Goal: Information Seeking & Learning: Learn about a topic

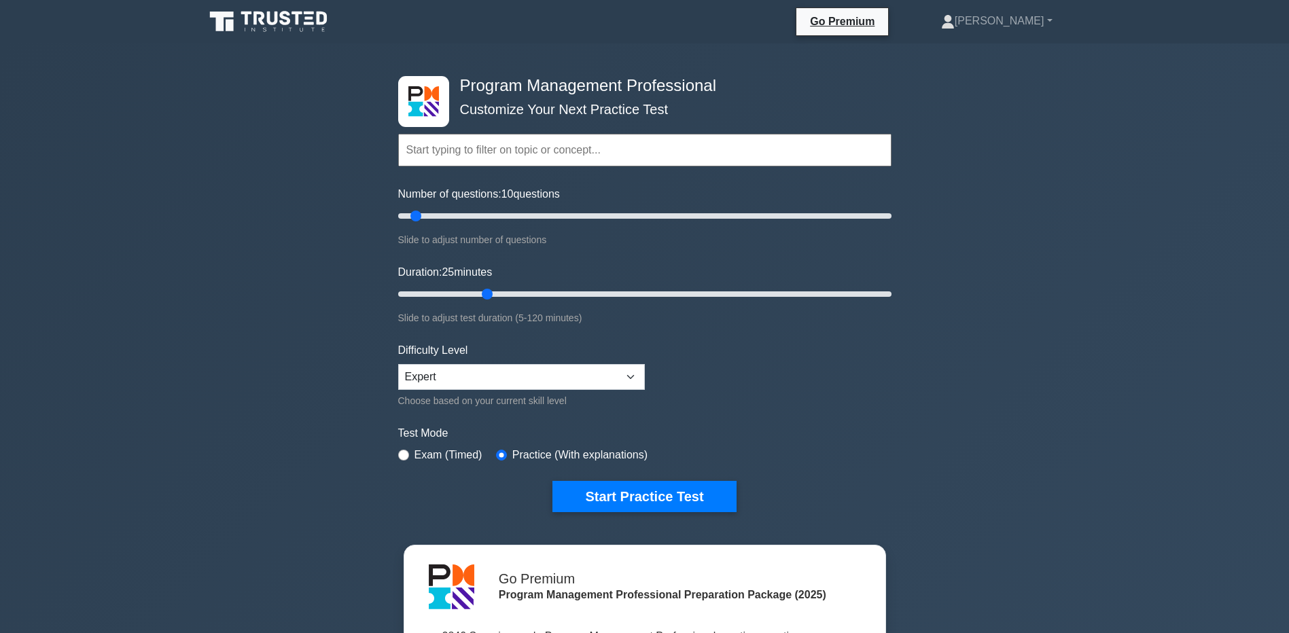
type input "25"
click at [480, 293] on input "Duration: 25 minutes" at bounding box center [644, 294] width 493 height 16
click at [642, 486] on button "Start Practice Test" at bounding box center [643, 496] width 183 height 31
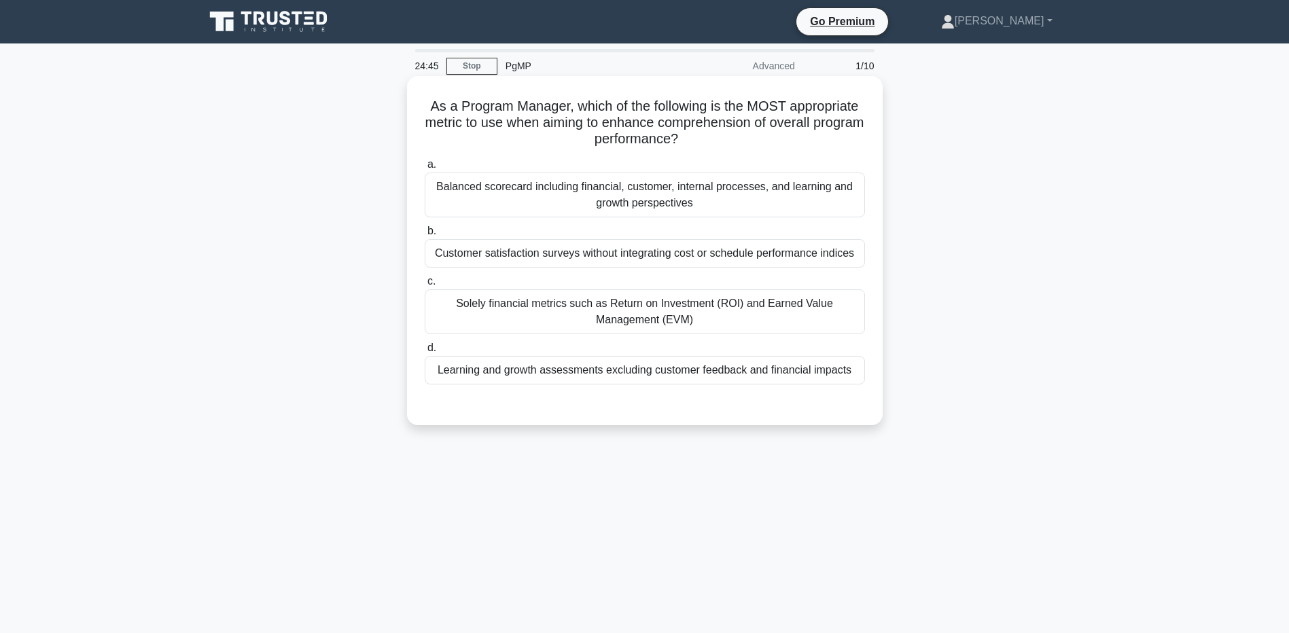
click at [607, 204] on div "Balanced scorecard including financial, customer, internal processes, and learn…" at bounding box center [645, 195] width 440 height 45
click at [425, 169] on input "a. Balanced scorecard including financial, customer, internal processes, and le…" at bounding box center [425, 164] width 0 height 9
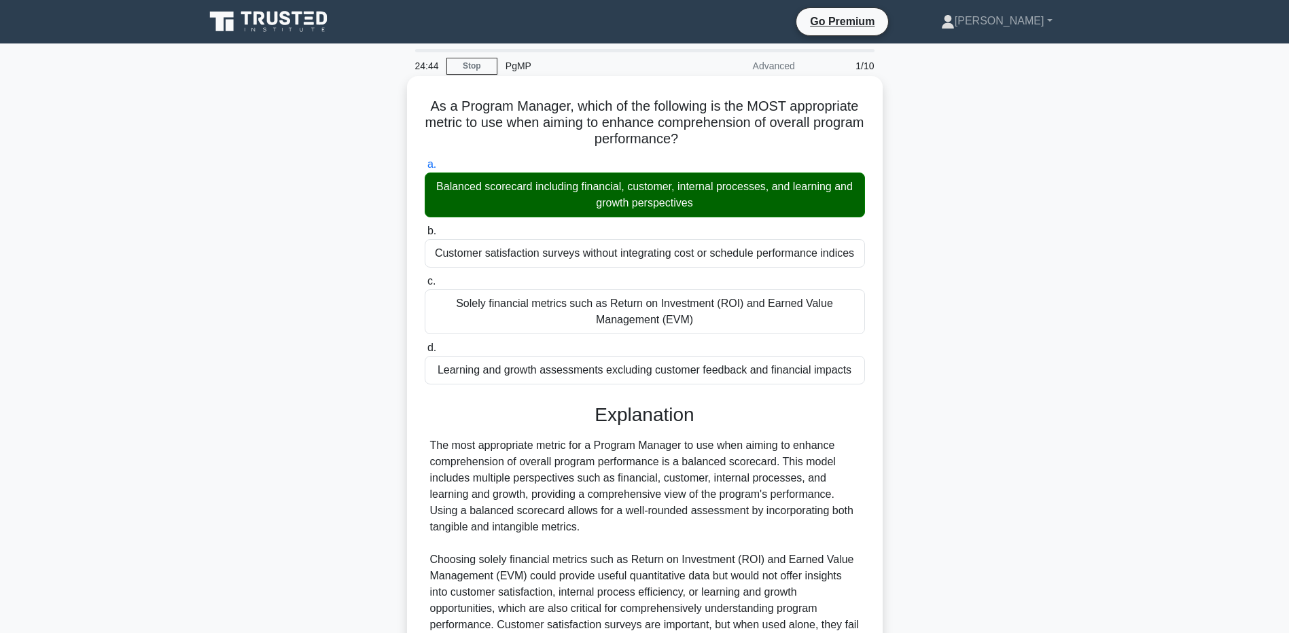
scroll to position [205, 0]
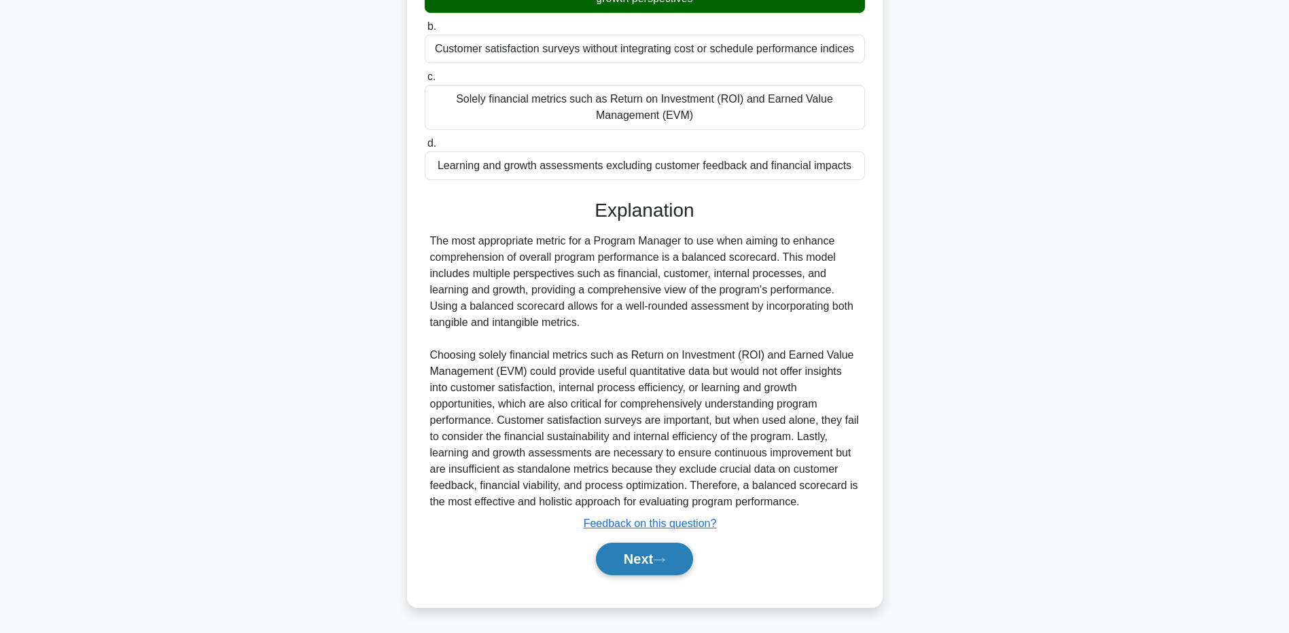
click at [664, 552] on button "Next" at bounding box center [644, 559] width 97 height 33
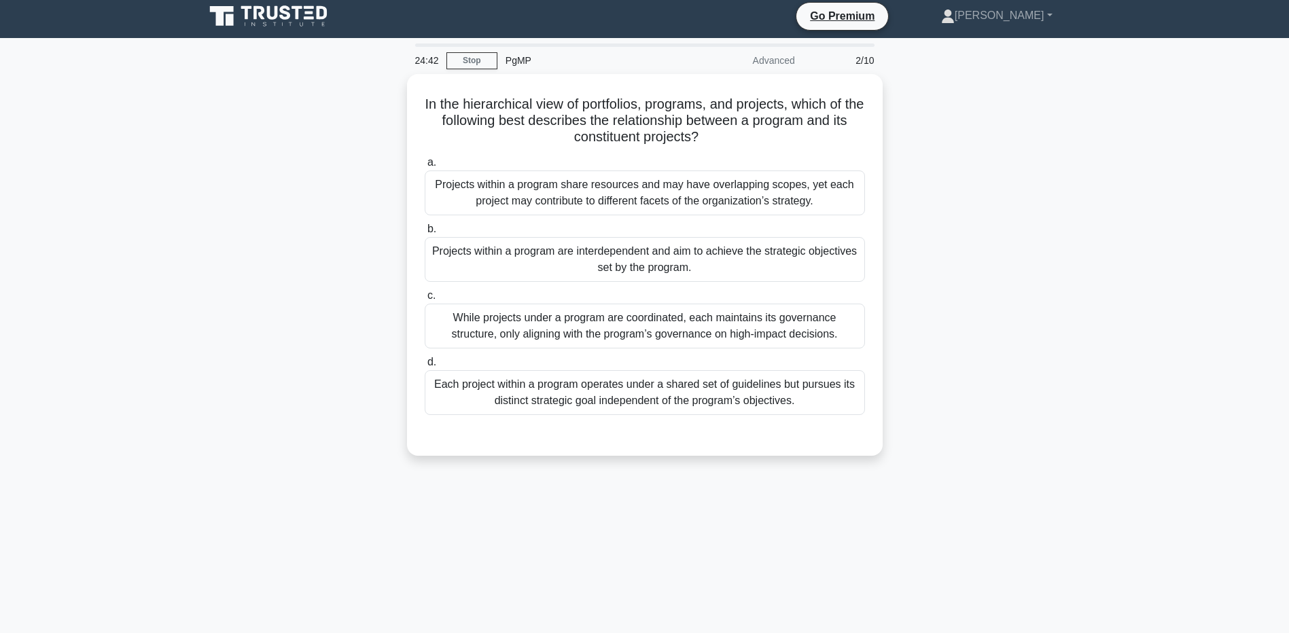
scroll to position [0, 0]
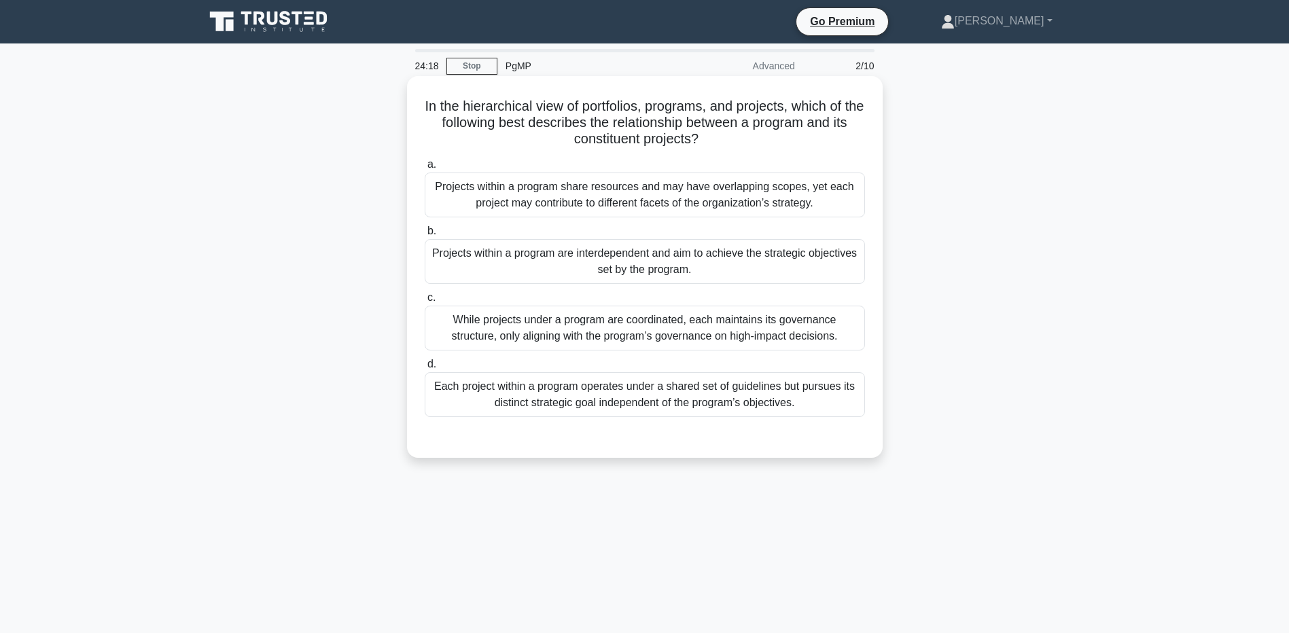
click at [707, 264] on div "Projects within a program are interdependent and aim to achieve the strategic o…" at bounding box center [645, 261] width 440 height 45
click at [425, 236] on input "b. Projects within a program are interdependent and aim to achieve the strategi…" at bounding box center [425, 231] width 0 height 9
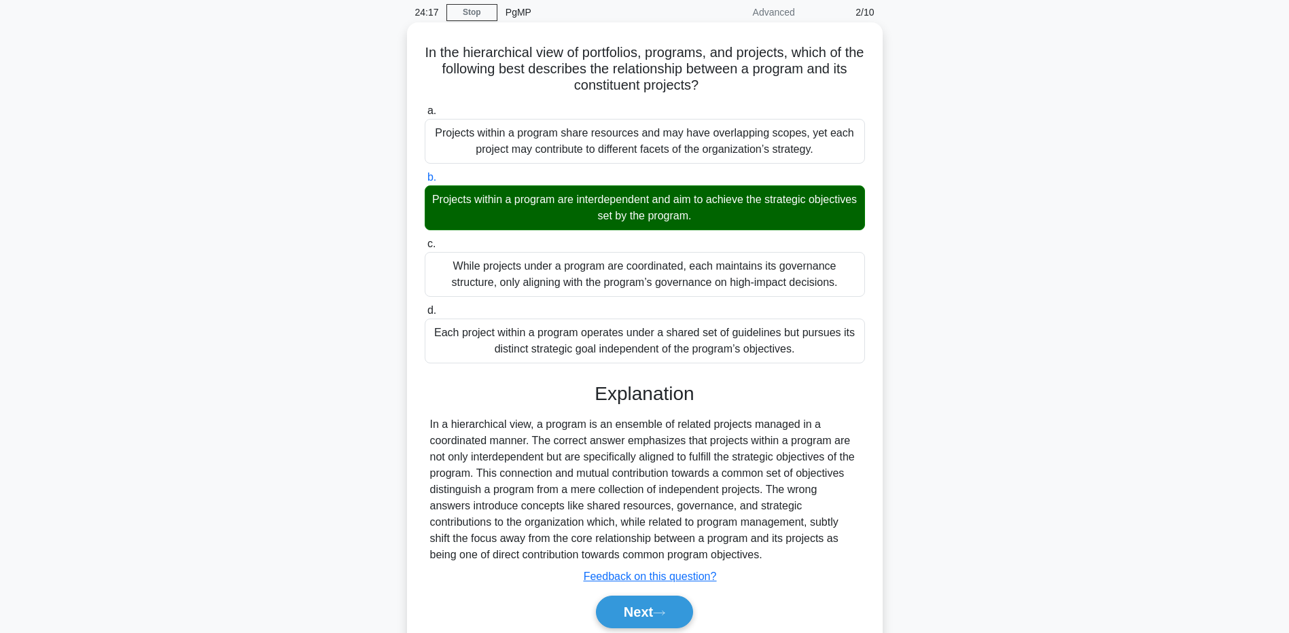
scroll to position [107, 0]
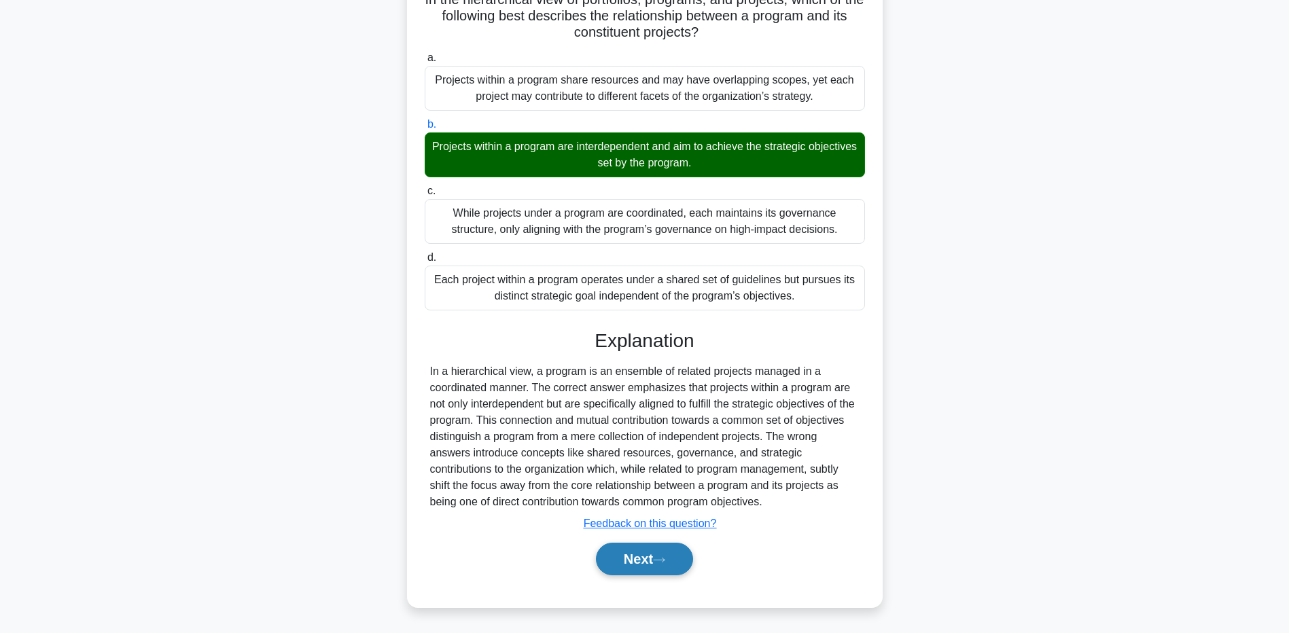
click at [665, 560] on icon at bounding box center [659, 560] width 12 height 7
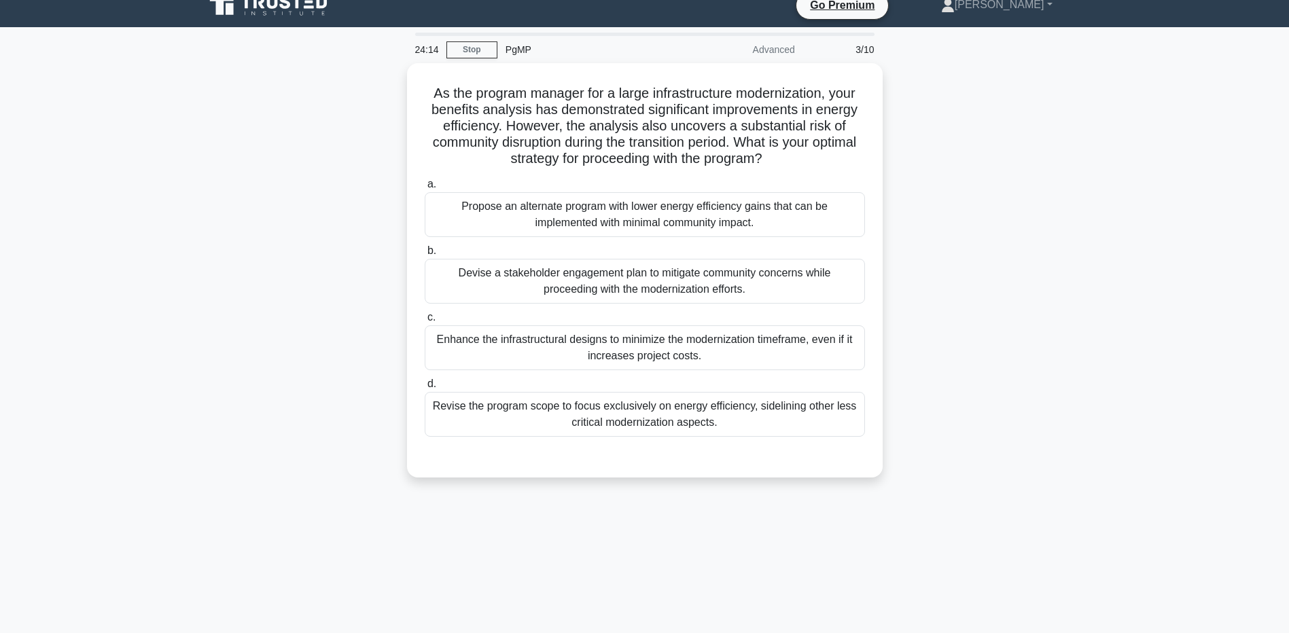
scroll to position [0, 0]
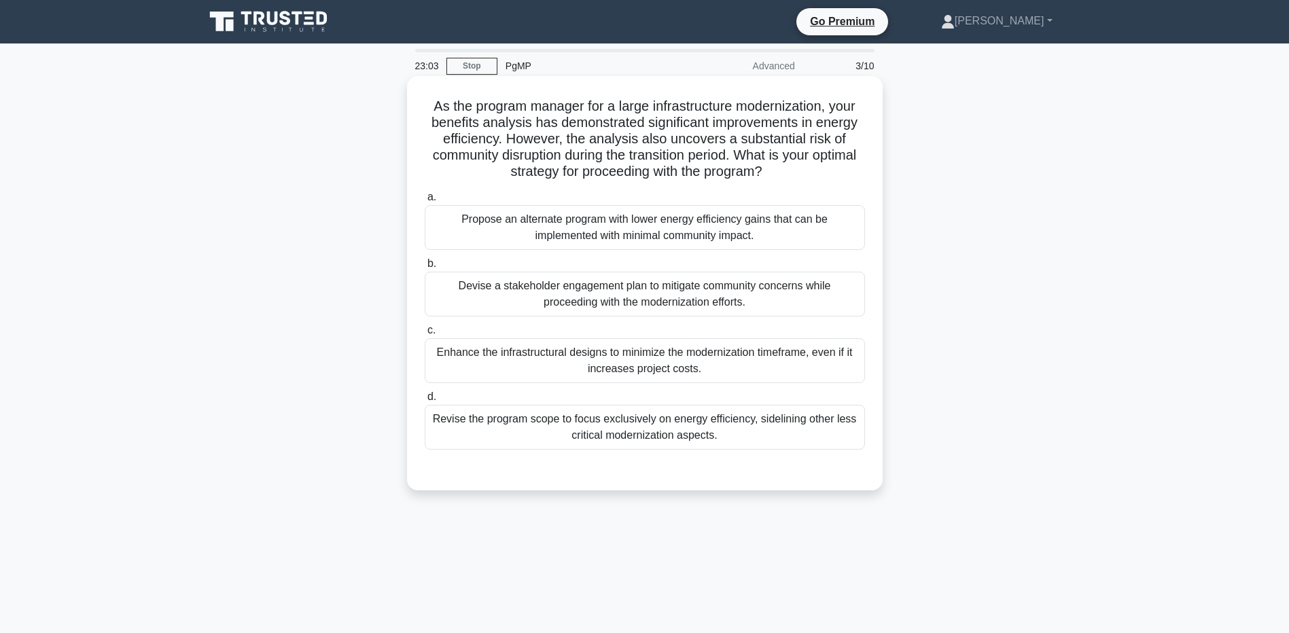
click at [577, 298] on div "Devise a stakeholder engagement plan to mitigate community concerns while proce…" at bounding box center [645, 294] width 440 height 45
click at [425, 268] on input "b. Devise a stakeholder engagement plan to mitigate community concerns while pr…" at bounding box center [425, 264] width 0 height 9
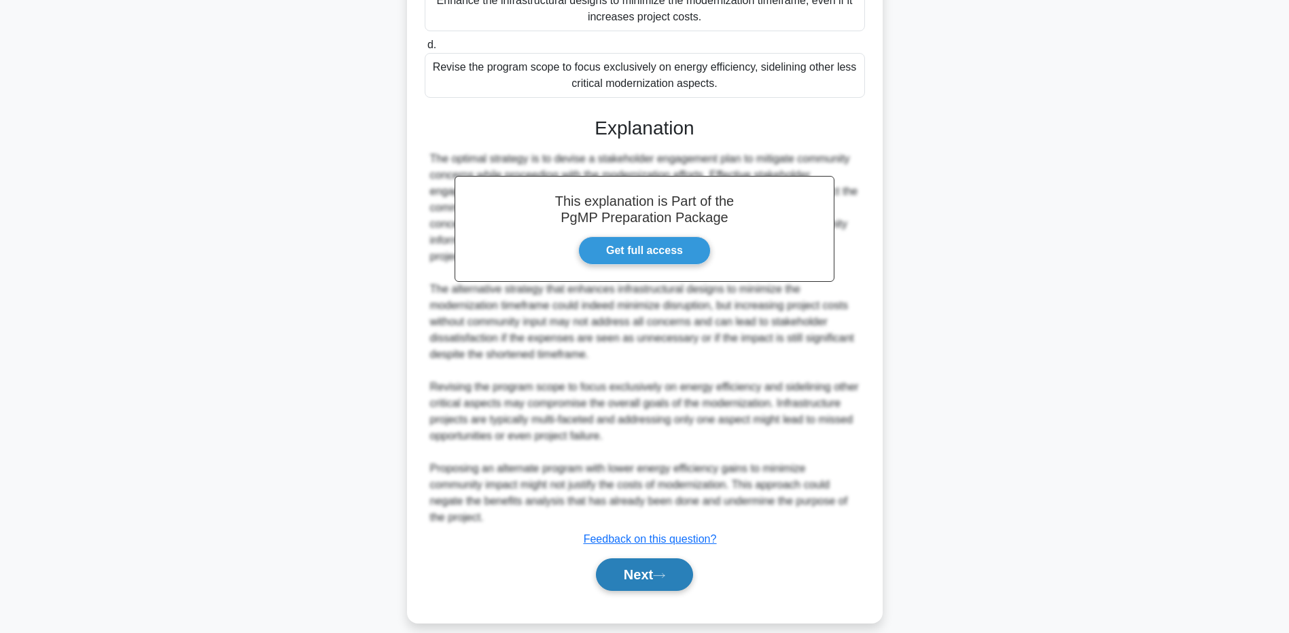
click at [675, 559] on button "Next" at bounding box center [644, 575] width 97 height 33
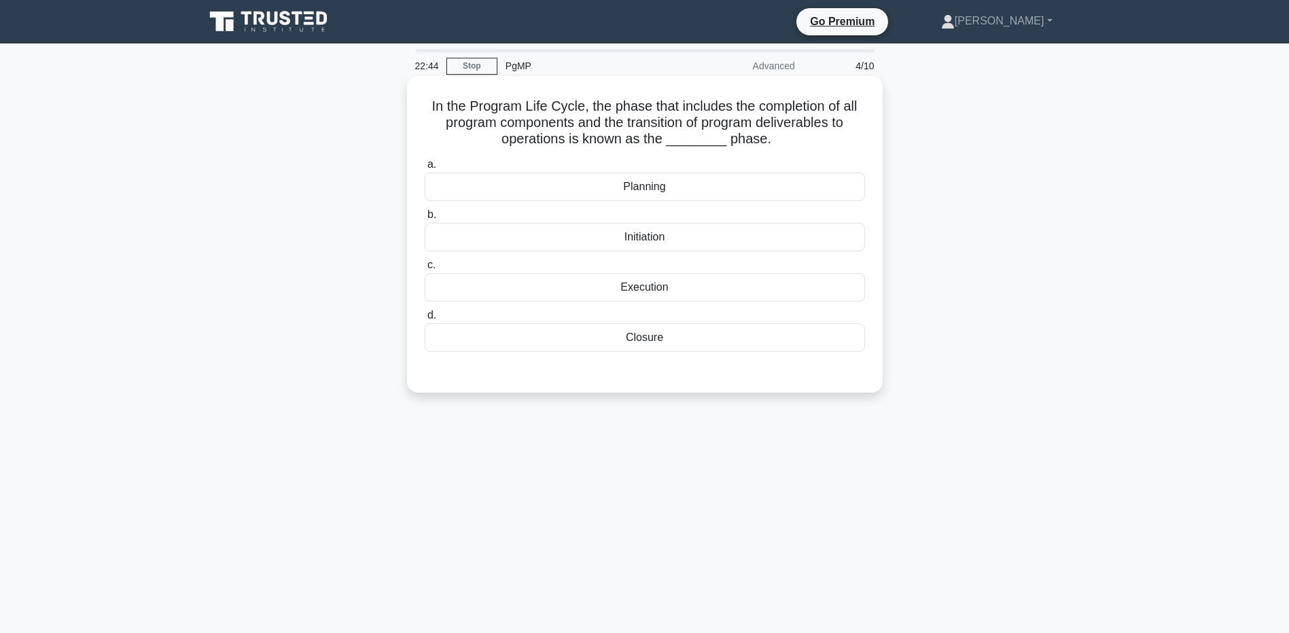
click at [688, 347] on div "Closure" at bounding box center [645, 337] width 440 height 29
click at [425, 320] on input "d. Closure" at bounding box center [425, 315] width 0 height 9
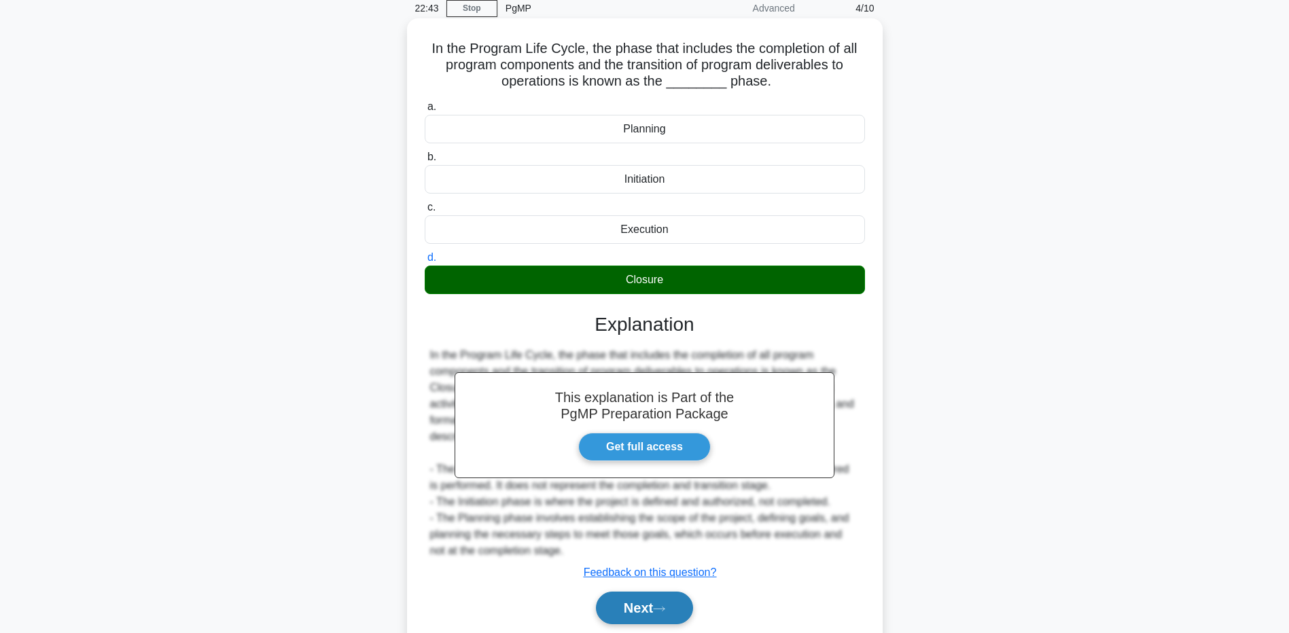
scroll to position [107, 0]
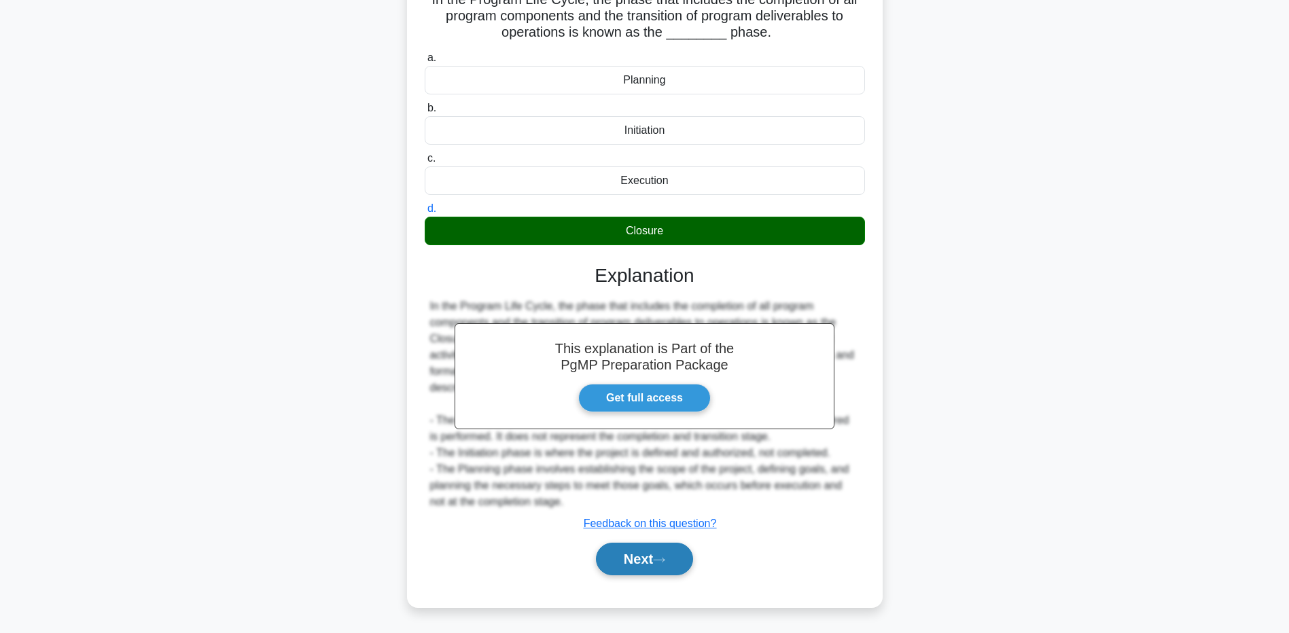
click at [665, 561] on icon at bounding box center [659, 560] width 12 height 7
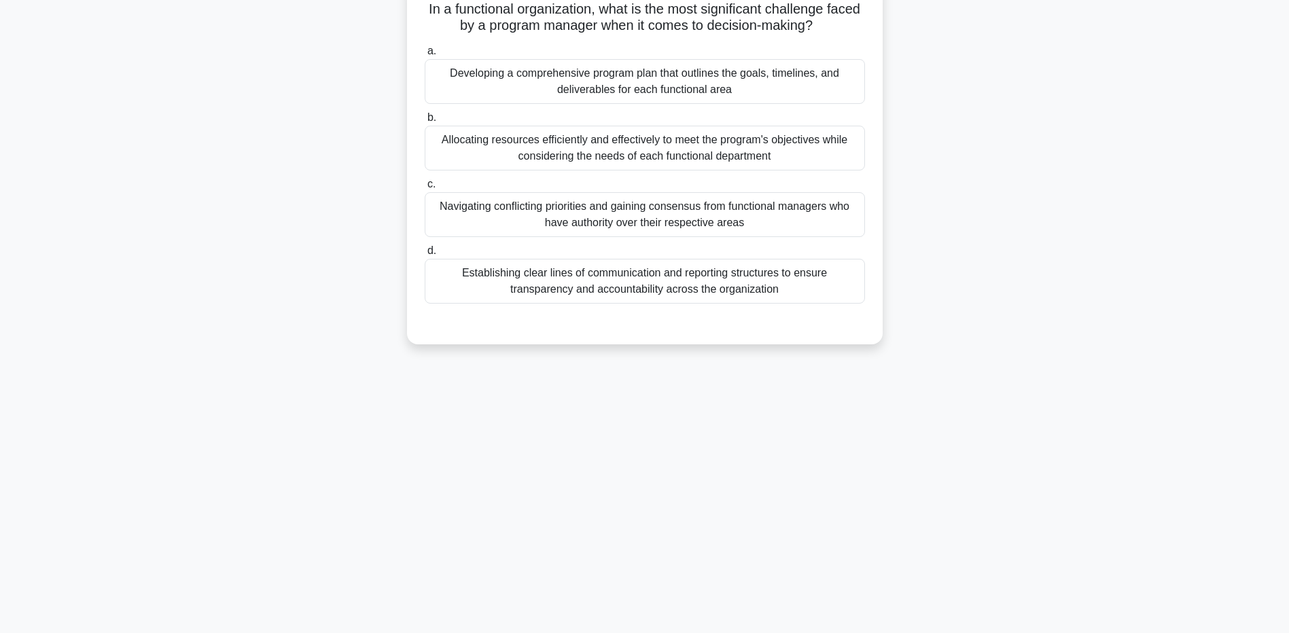
scroll to position [33, 0]
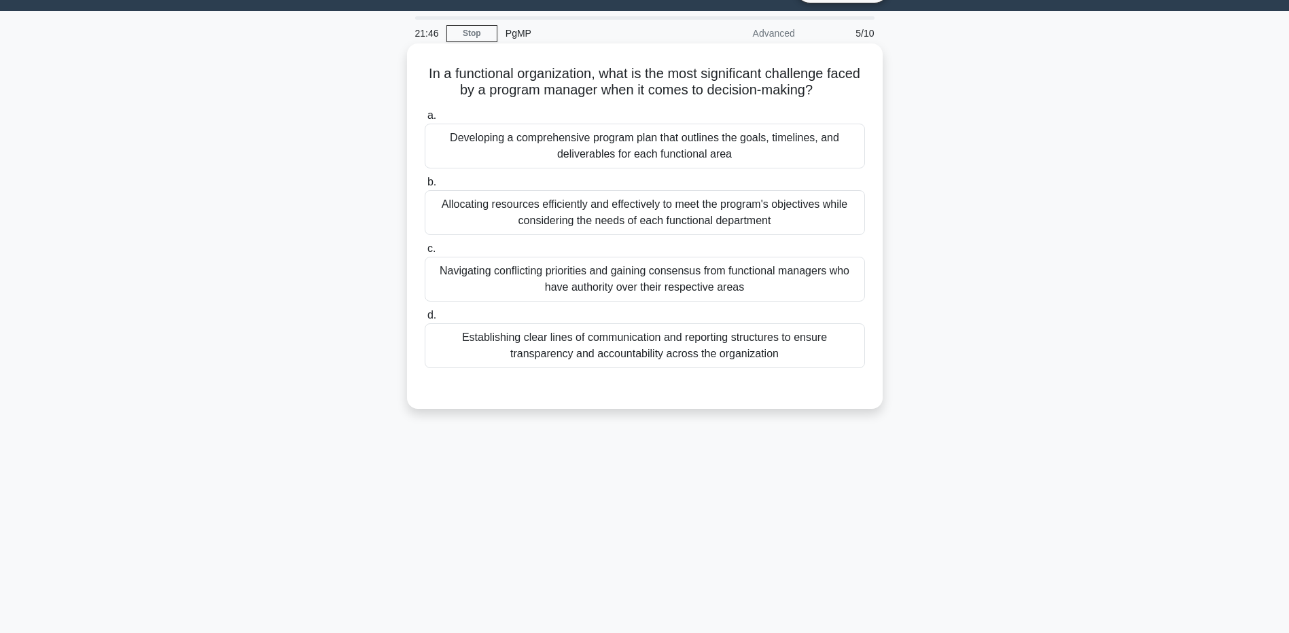
click at [652, 220] on div "Allocating resources efficiently and effectively to meet the program's objectiv…" at bounding box center [645, 212] width 440 height 45
click at [425, 187] on input "b. Allocating resources efficiently and effectively to meet the program's objec…" at bounding box center [425, 182] width 0 height 9
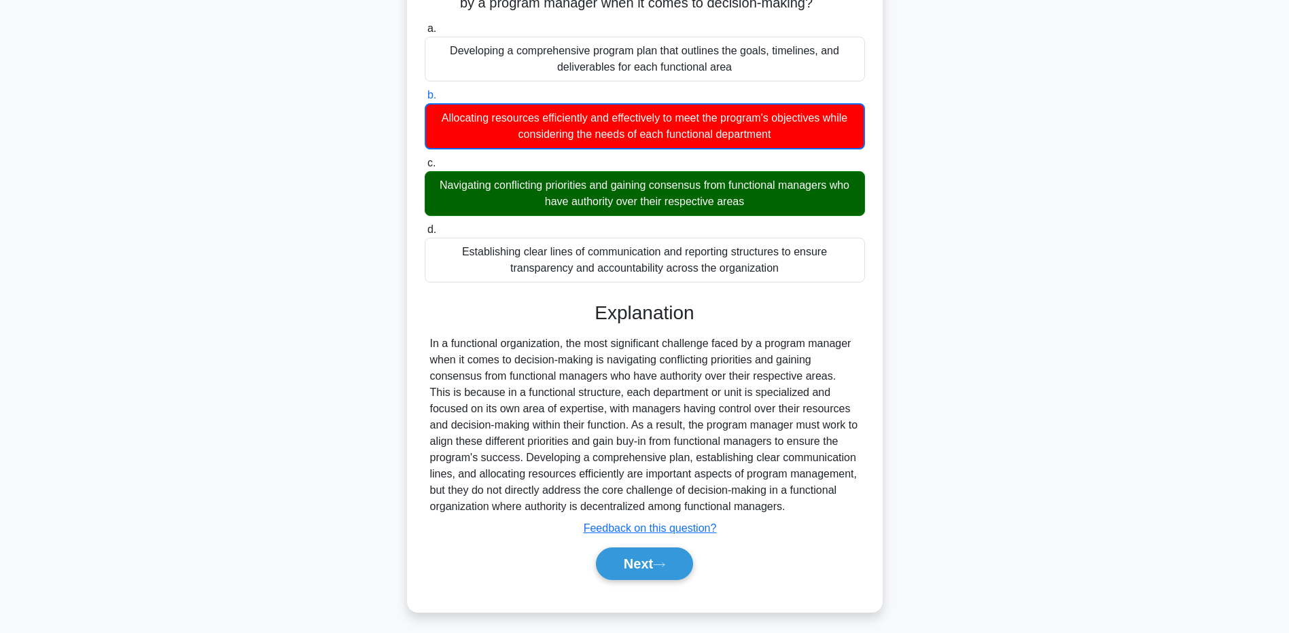
scroll to position [125, 0]
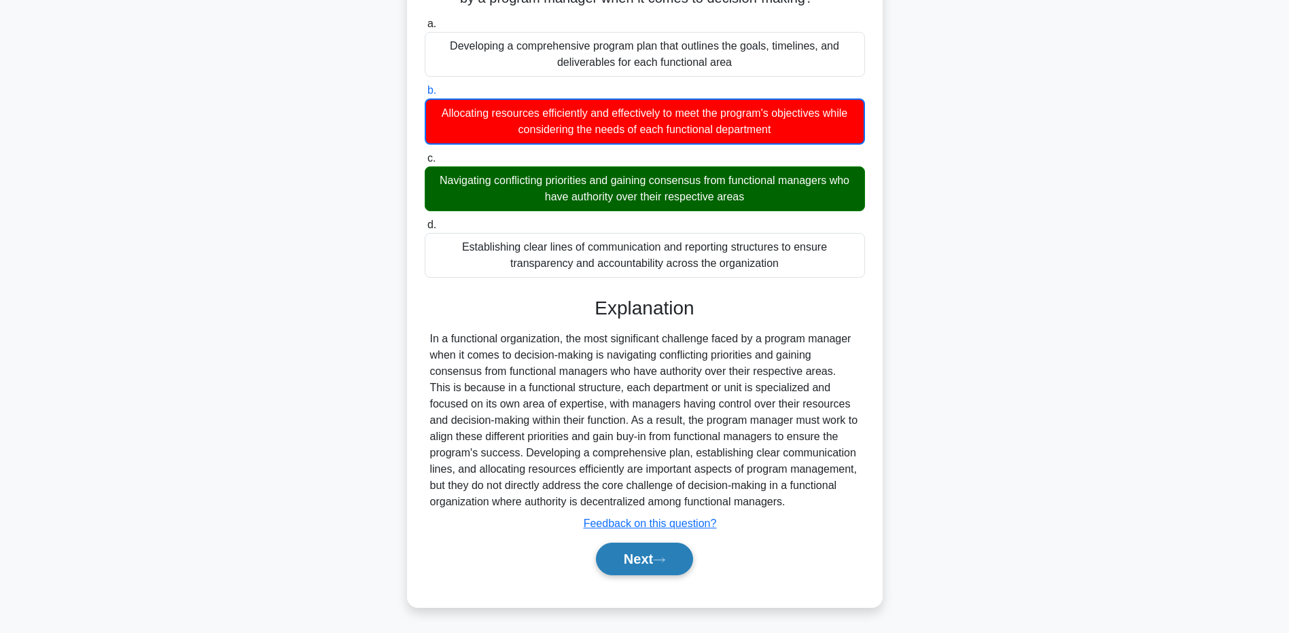
click at [649, 566] on button "Next" at bounding box center [644, 559] width 97 height 33
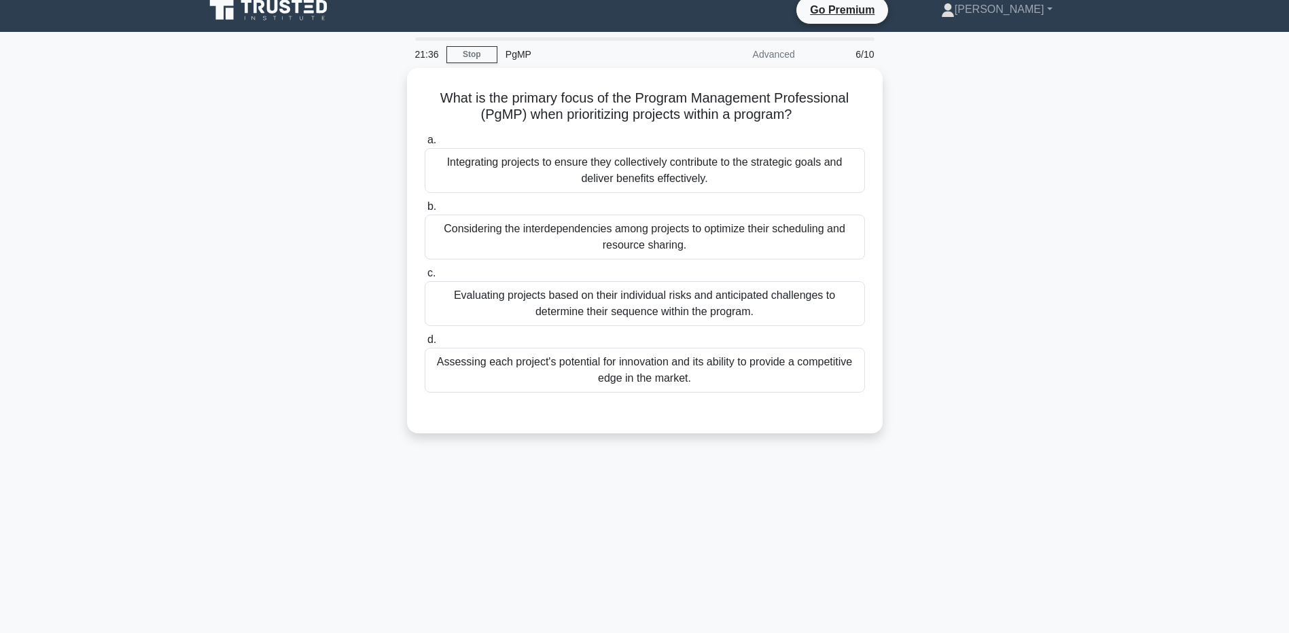
scroll to position [0, 0]
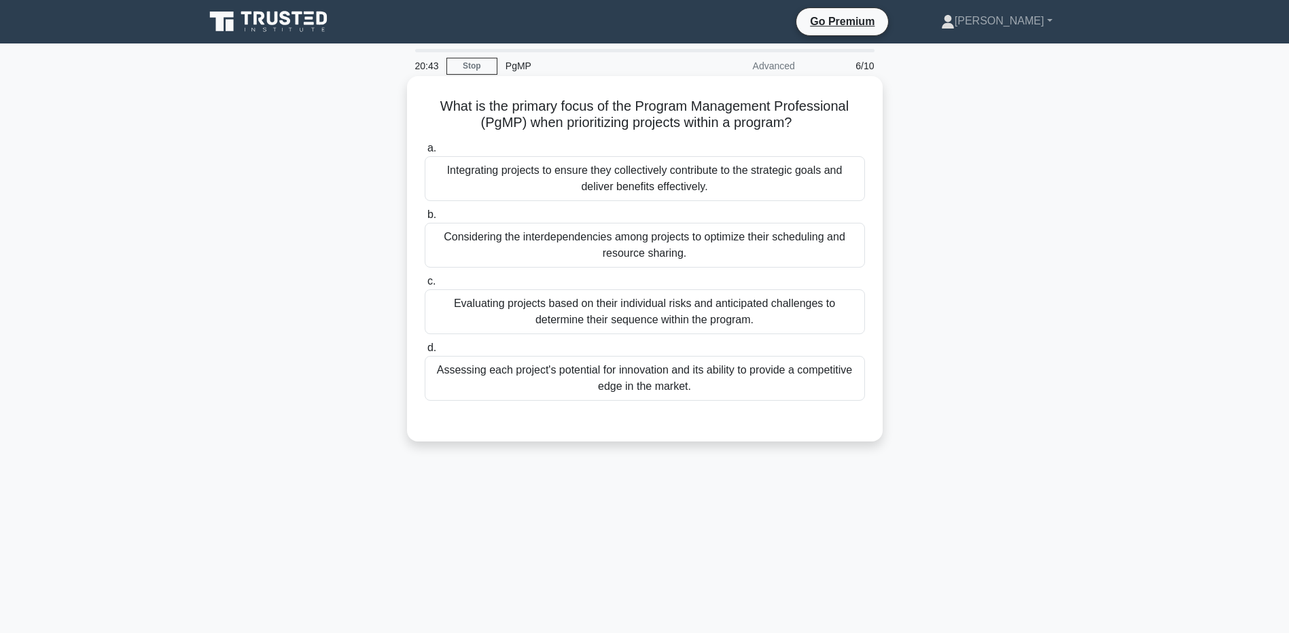
click at [521, 252] on div "Considering the interdependencies among projects to optimize their scheduling a…" at bounding box center [645, 245] width 440 height 45
click at [425, 219] on input "b. Considering the interdependencies among projects to optimize their schedulin…" at bounding box center [425, 215] width 0 height 9
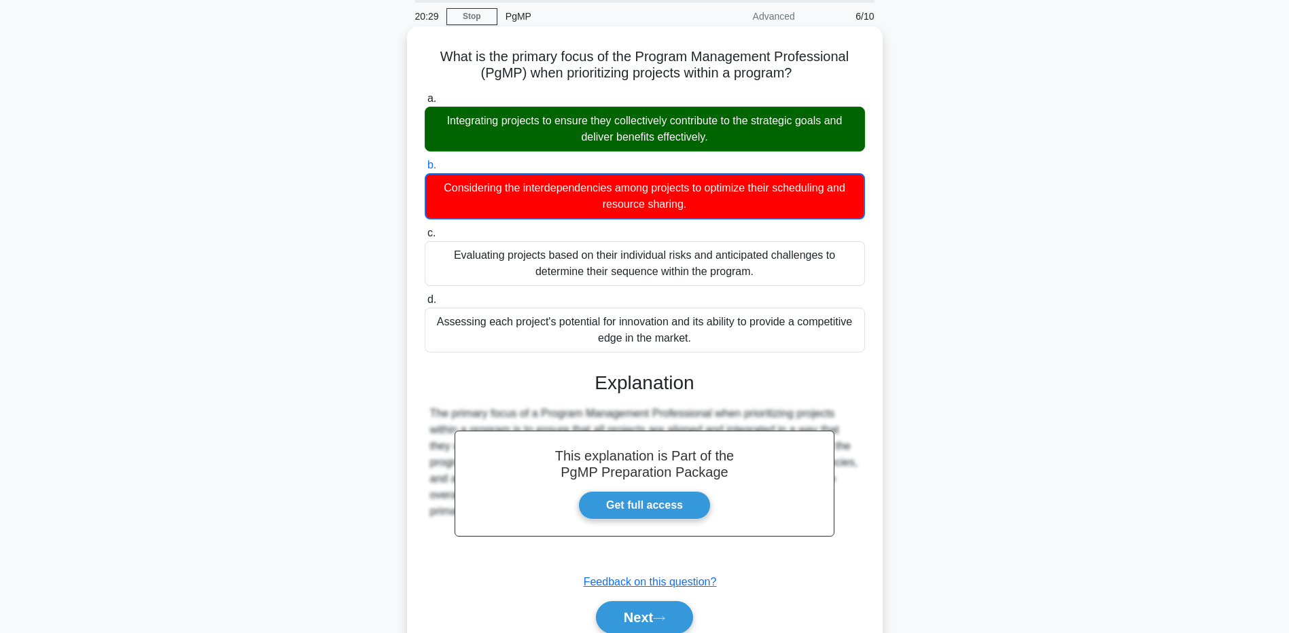
scroll to position [109, 0]
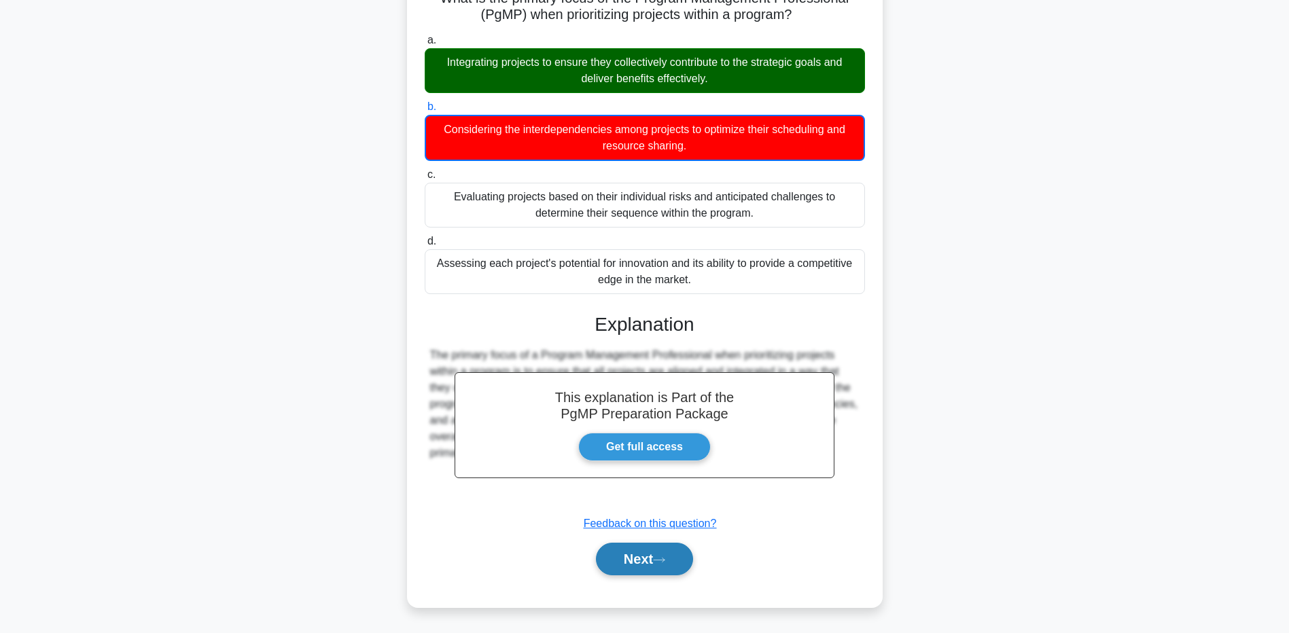
click at [682, 560] on button "Next" at bounding box center [644, 559] width 97 height 33
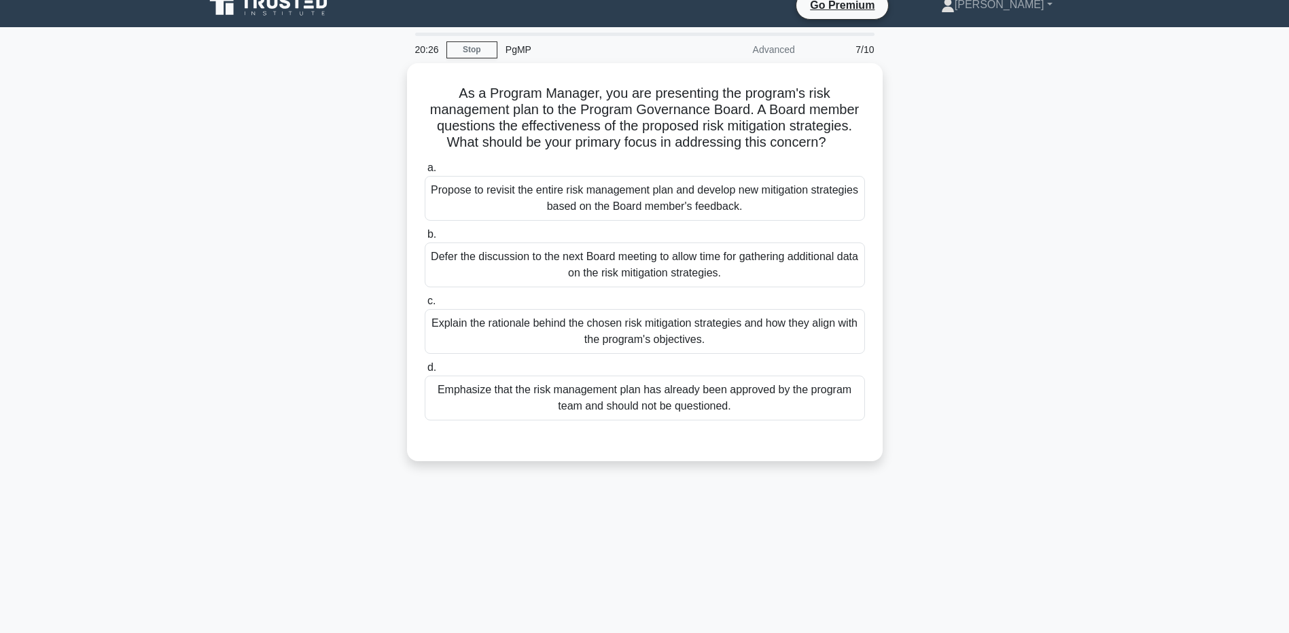
scroll to position [0, 0]
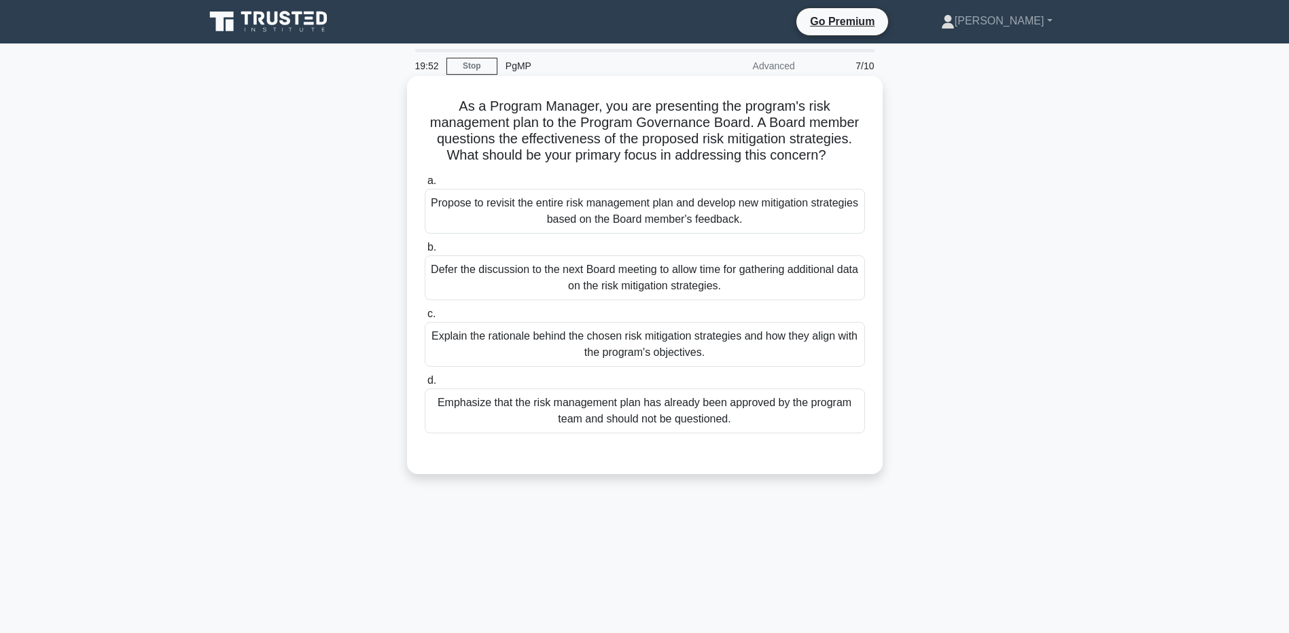
click at [668, 341] on div "Explain the rationale behind the chosen risk mitigation strategies and how they…" at bounding box center [645, 344] width 440 height 45
click at [425, 319] on input "c. Explain the rationale behind the chosen risk mitigation strategies and how t…" at bounding box center [425, 314] width 0 height 9
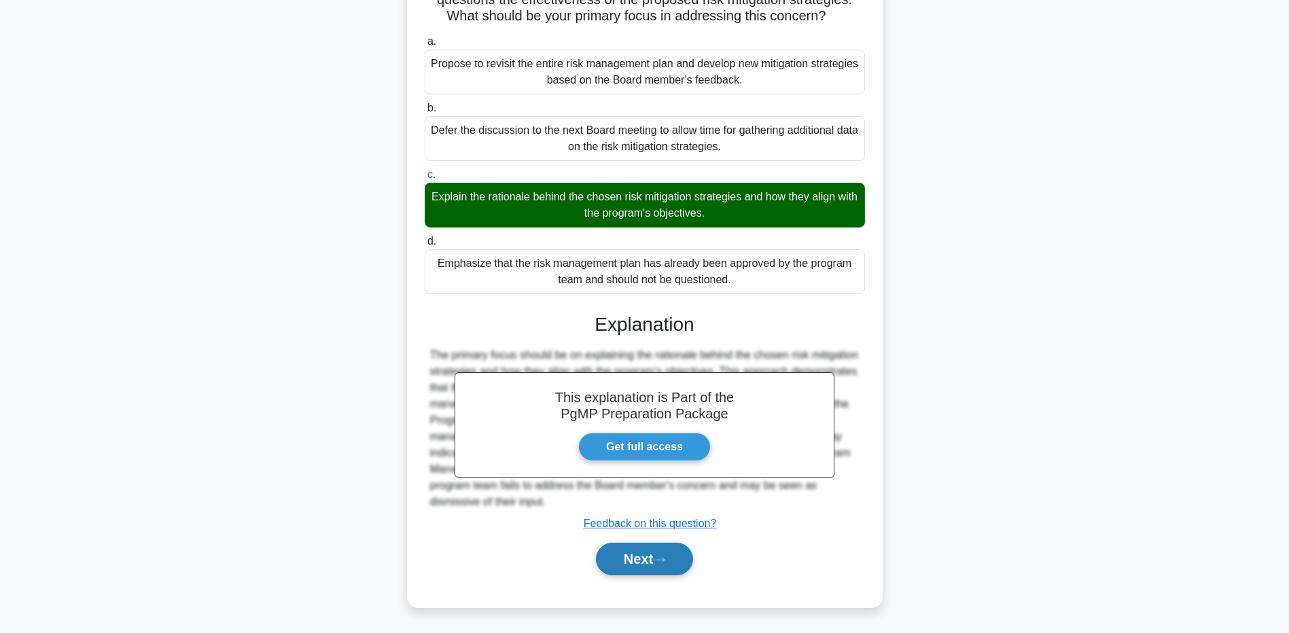
scroll to position [140, 0]
click at [652, 558] on button "Next" at bounding box center [644, 559] width 97 height 33
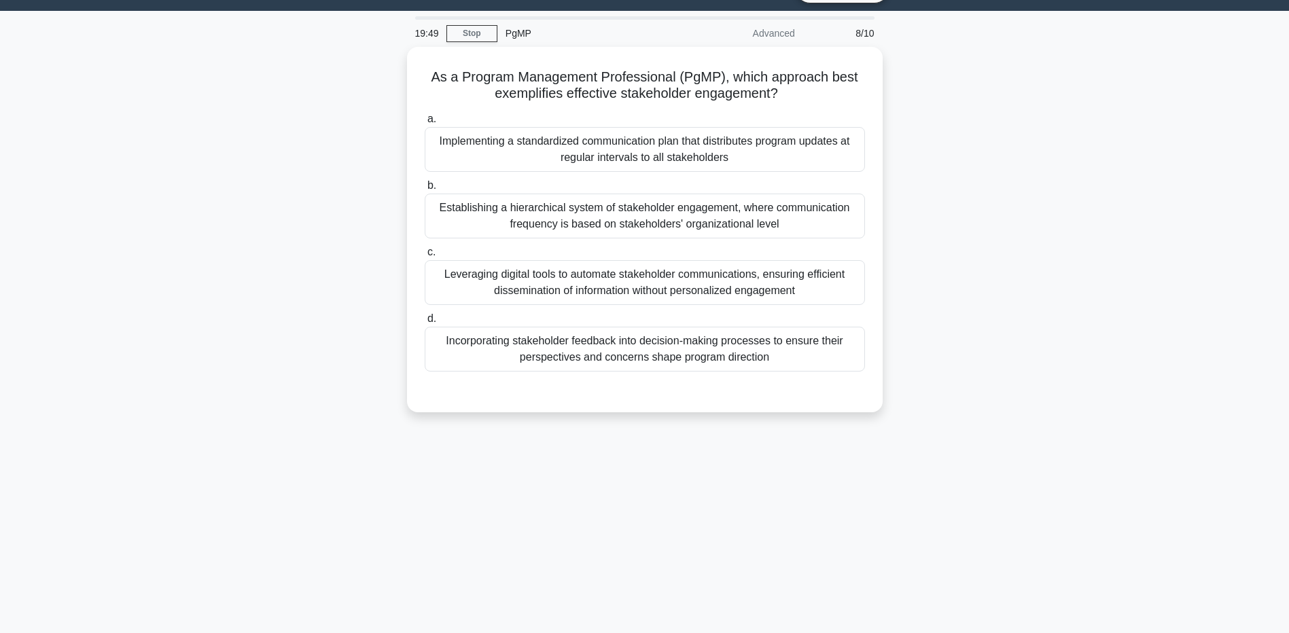
scroll to position [0, 0]
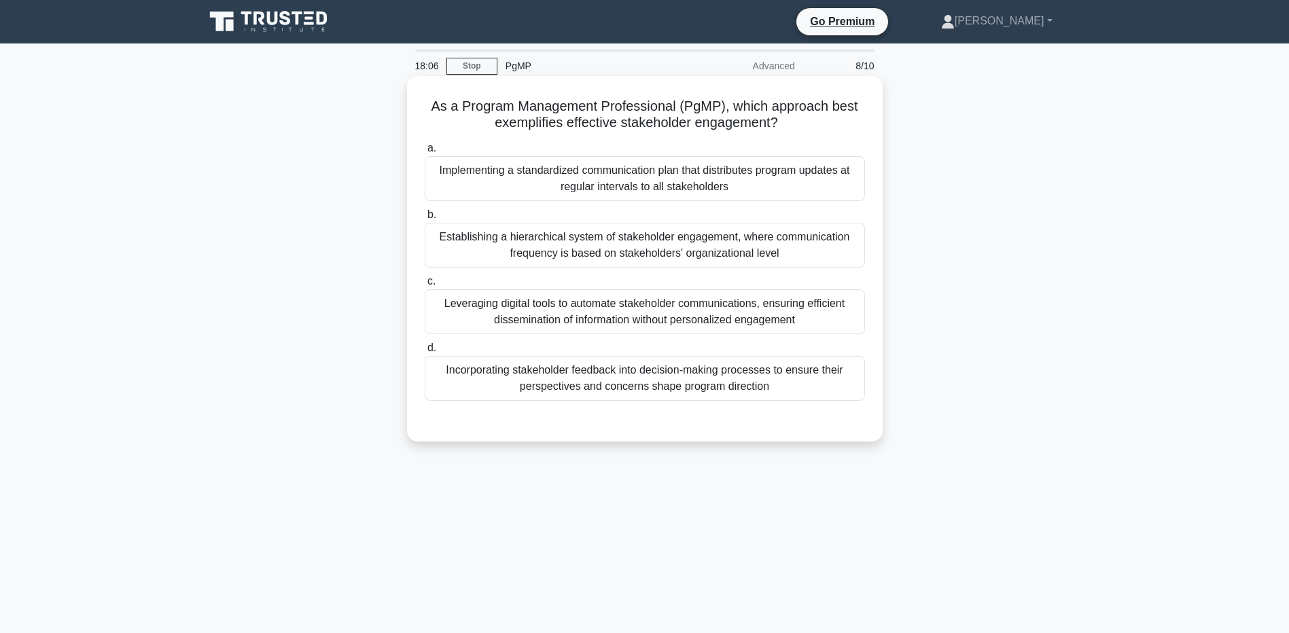
click at [546, 254] on div "Establishing a hierarchical system of stakeholder engagement, where communicati…" at bounding box center [645, 245] width 440 height 45
click at [425, 219] on input "b. Establishing a hierarchical system of stakeholder engagement, where communic…" at bounding box center [425, 215] width 0 height 9
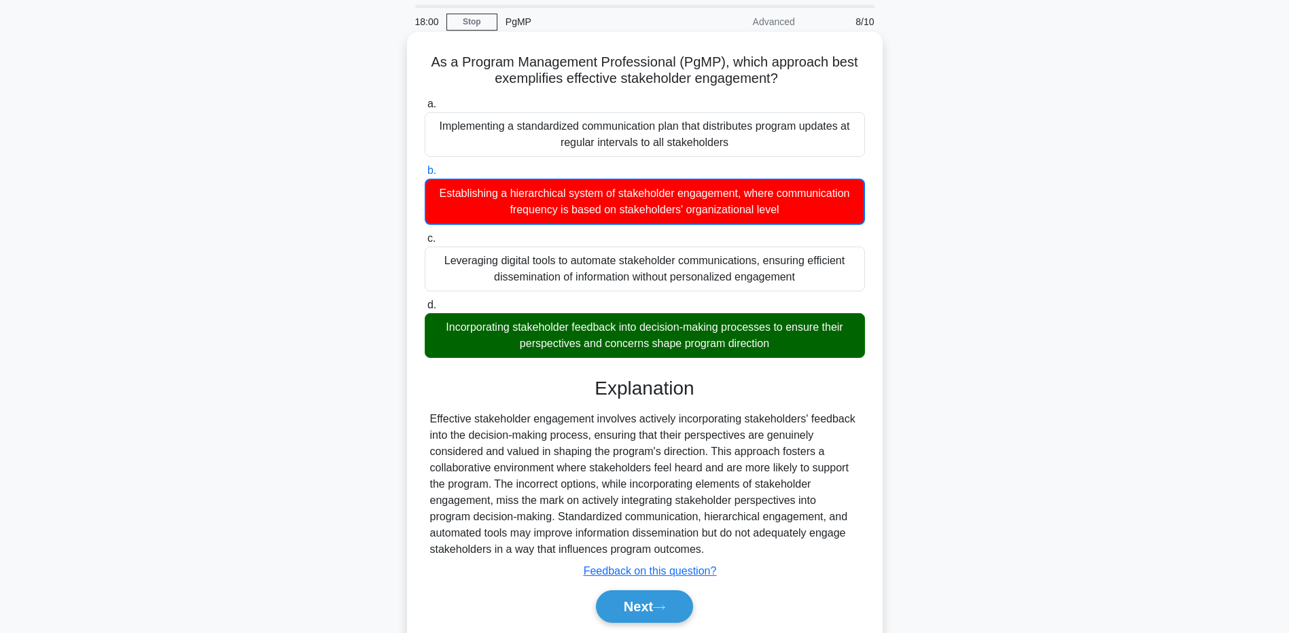
scroll to position [68, 0]
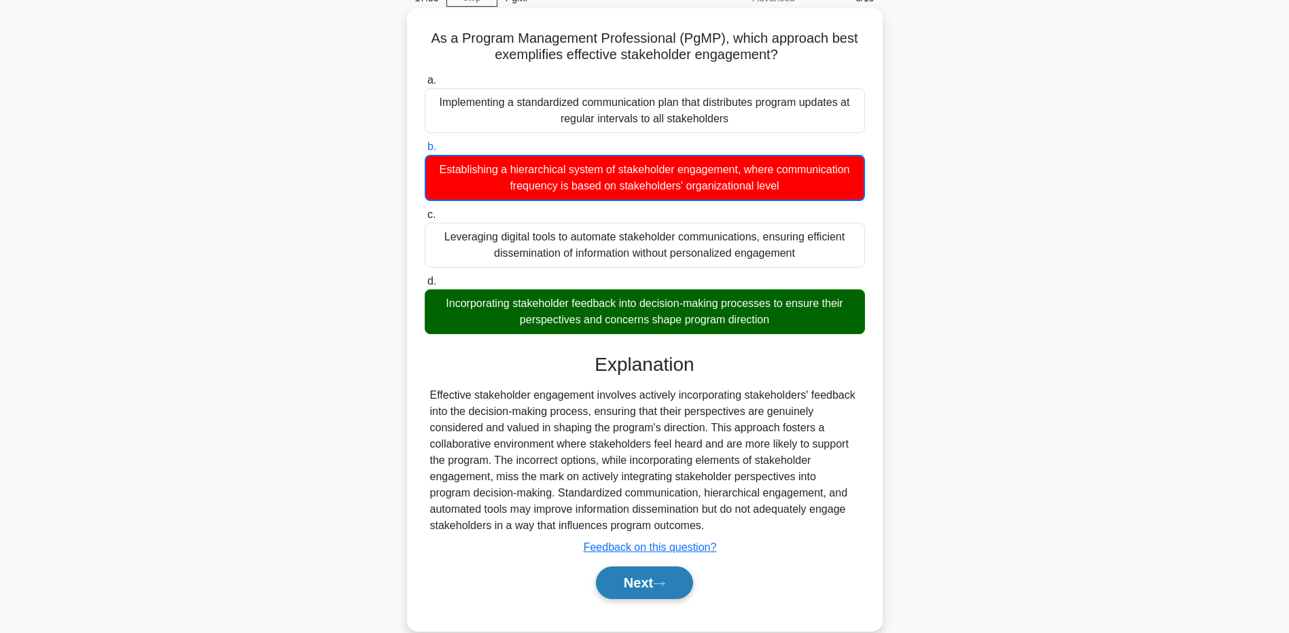
click at [665, 584] on icon at bounding box center [659, 583] width 12 height 7
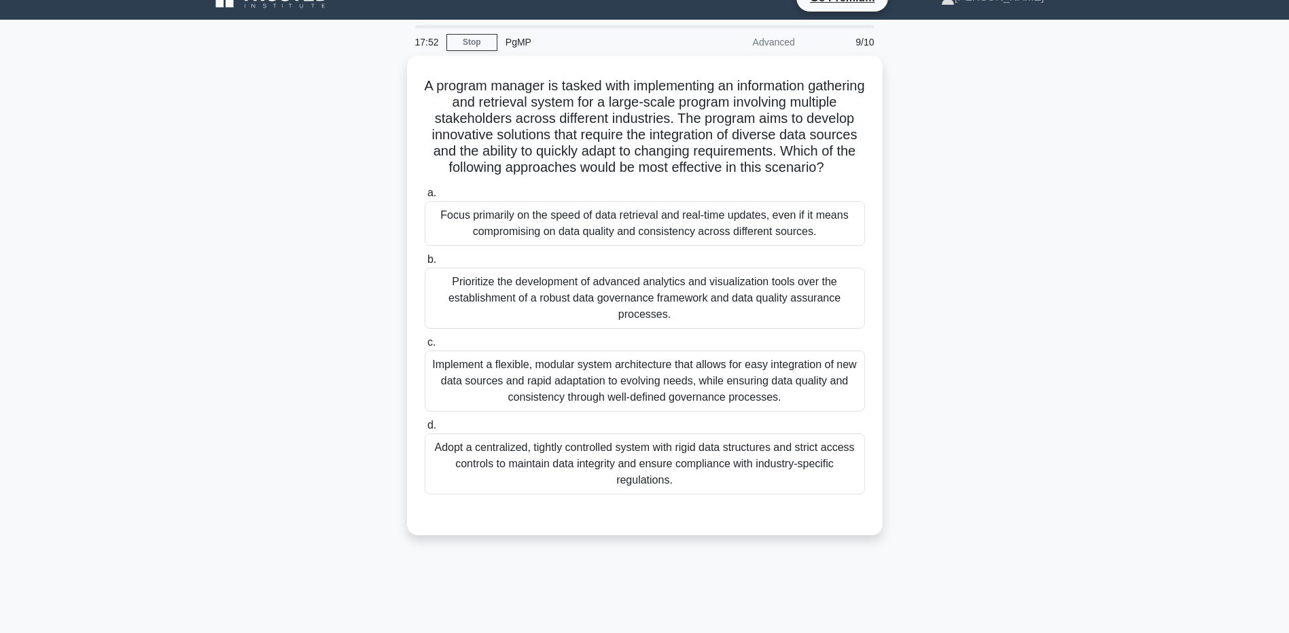
scroll to position [0, 0]
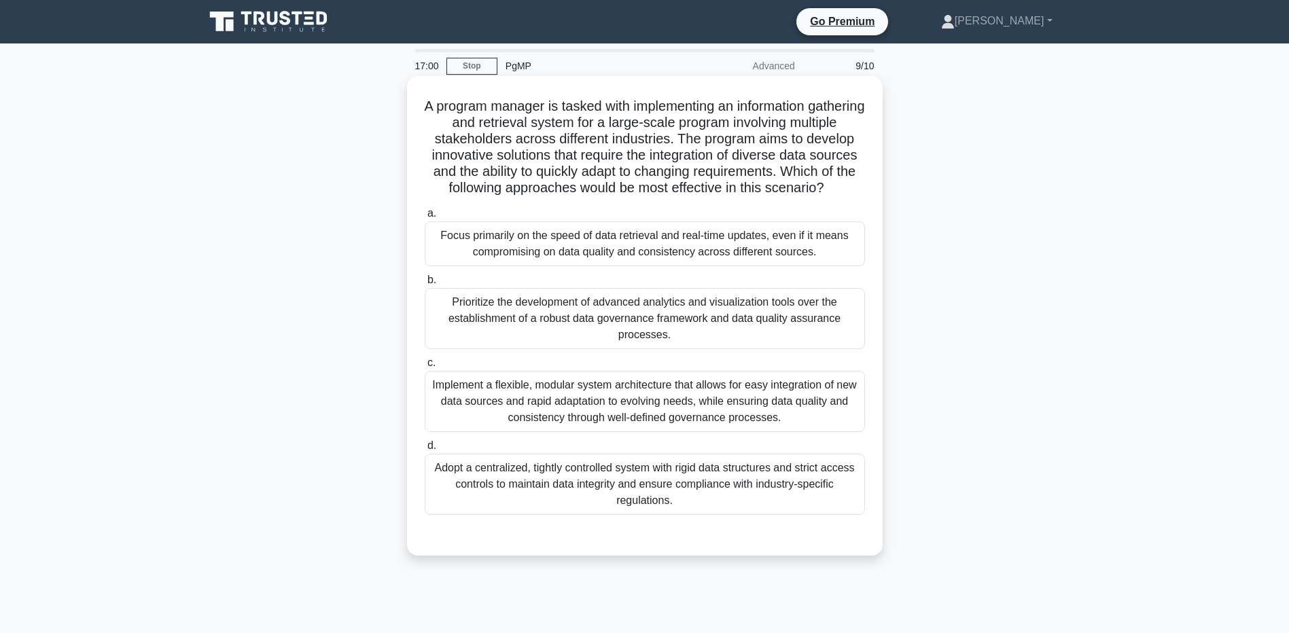
click at [572, 428] on div "Implement a flexible, modular system architecture that allows for easy integrat…" at bounding box center [645, 401] width 440 height 61
click at [425, 368] on input "c. Implement a flexible, modular system architecture that allows for easy integ…" at bounding box center [425, 363] width 0 height 9
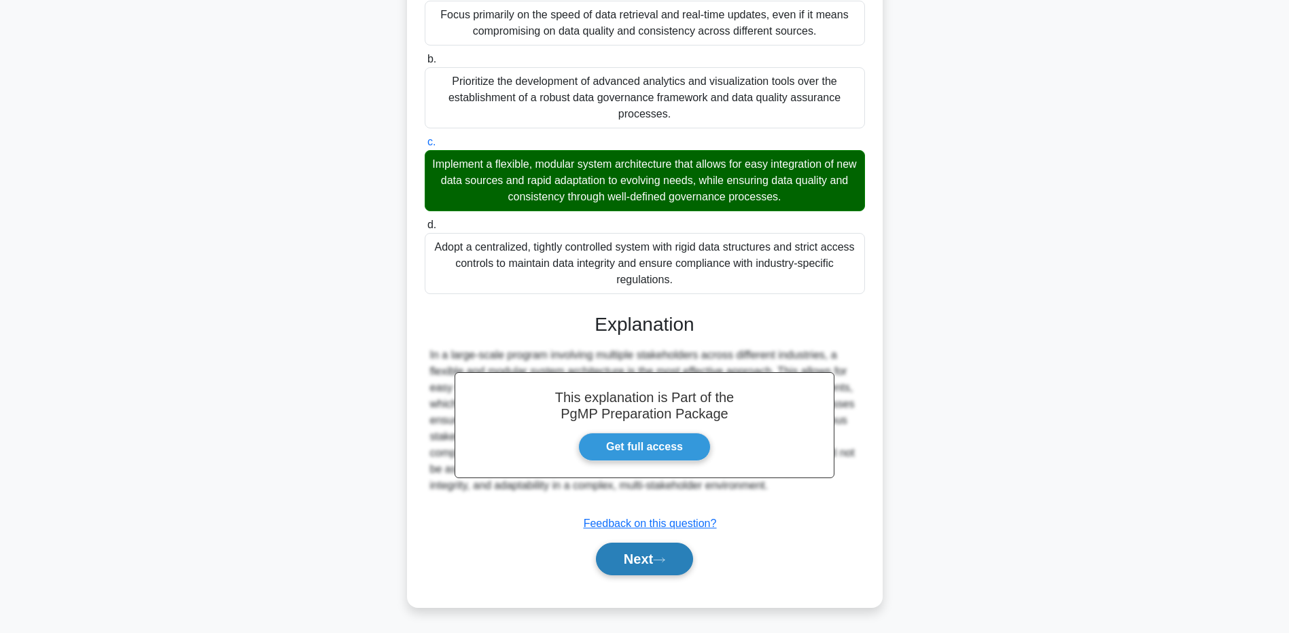
scroll to position [238, 0]
click at [637, 548] on button "Next" at bounding box center [644, 559] width 97 height 33
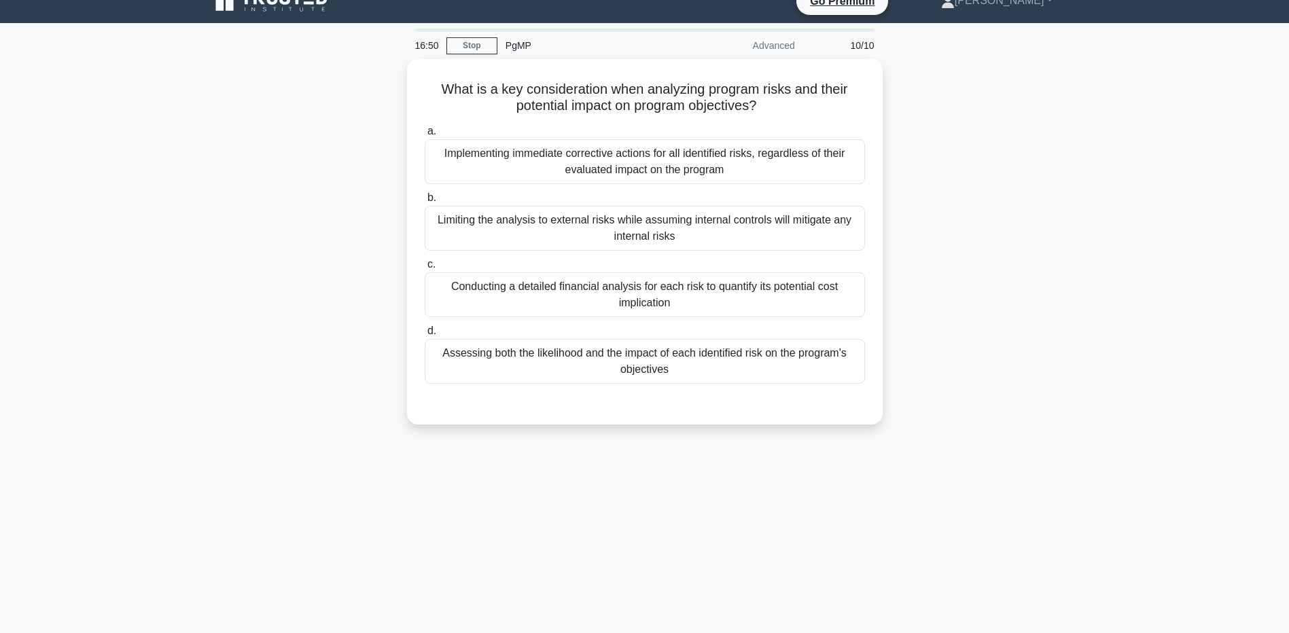
scroll to position [0, 0]
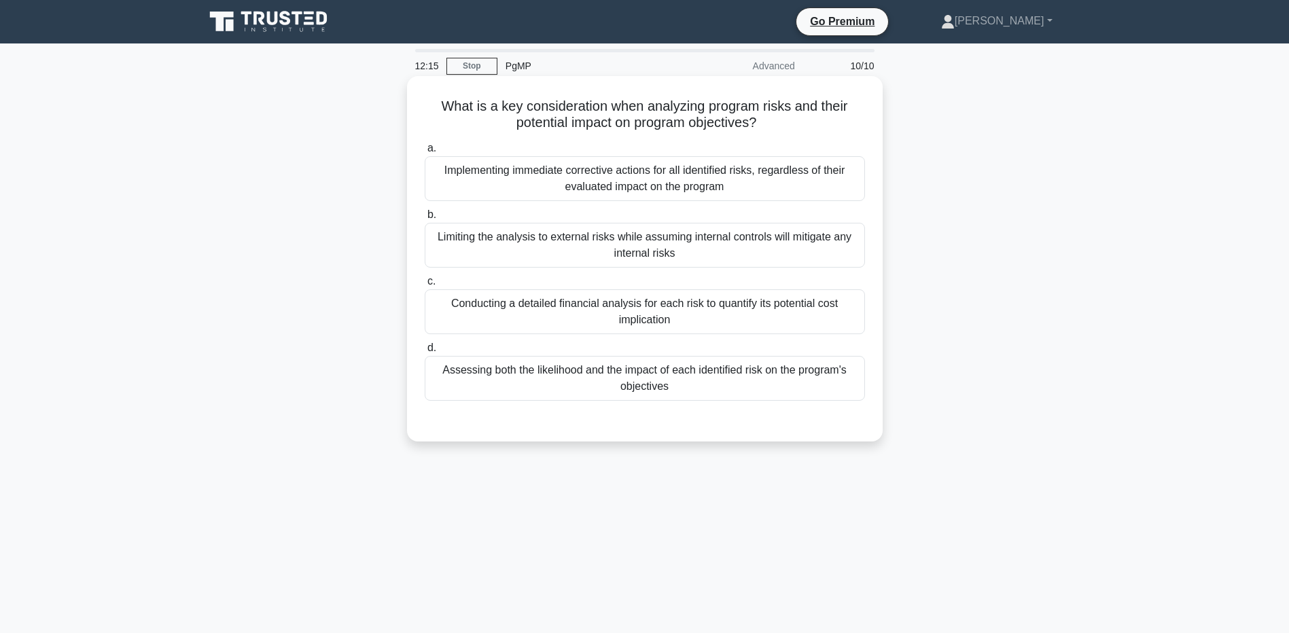
click at [667, 378] on div "Assessing both the likelihood and the impact of each identified risk on the pro…" at bounding box center [645, 378] width 440 height 45
click at [425, 353] on input "d. Assessing both the likelihood and the impact of each identified risk on the …" at bounding box center [425, 348] width 0 height 9
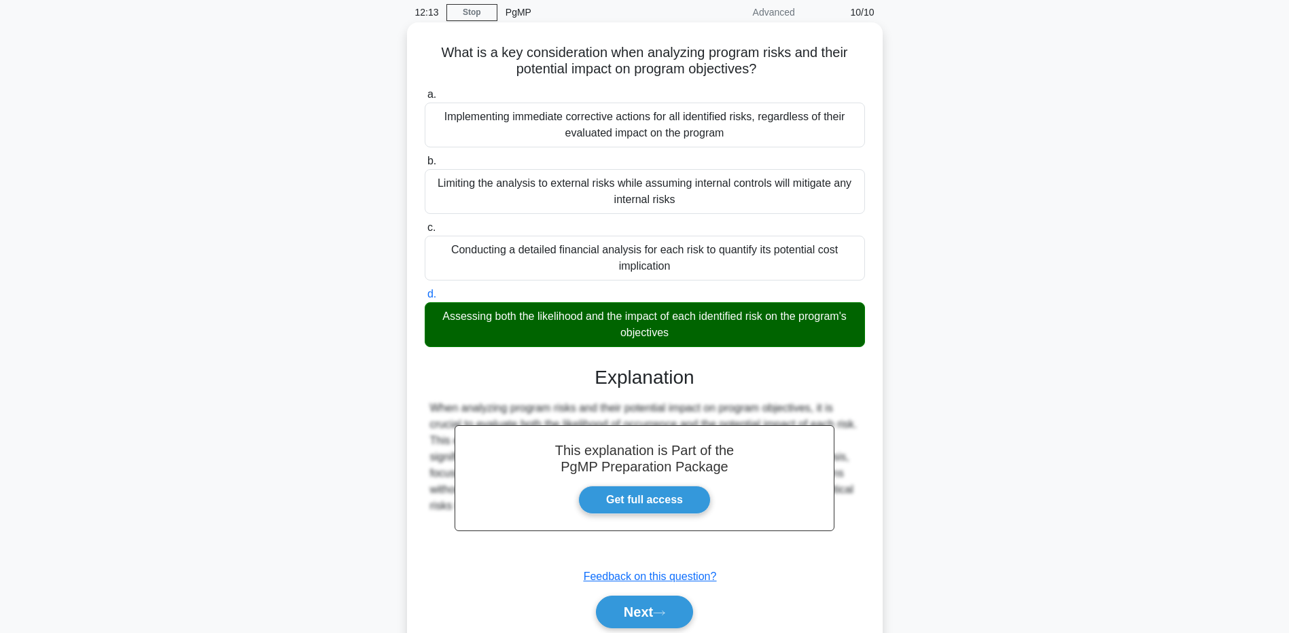
scroll to position [107, 0]
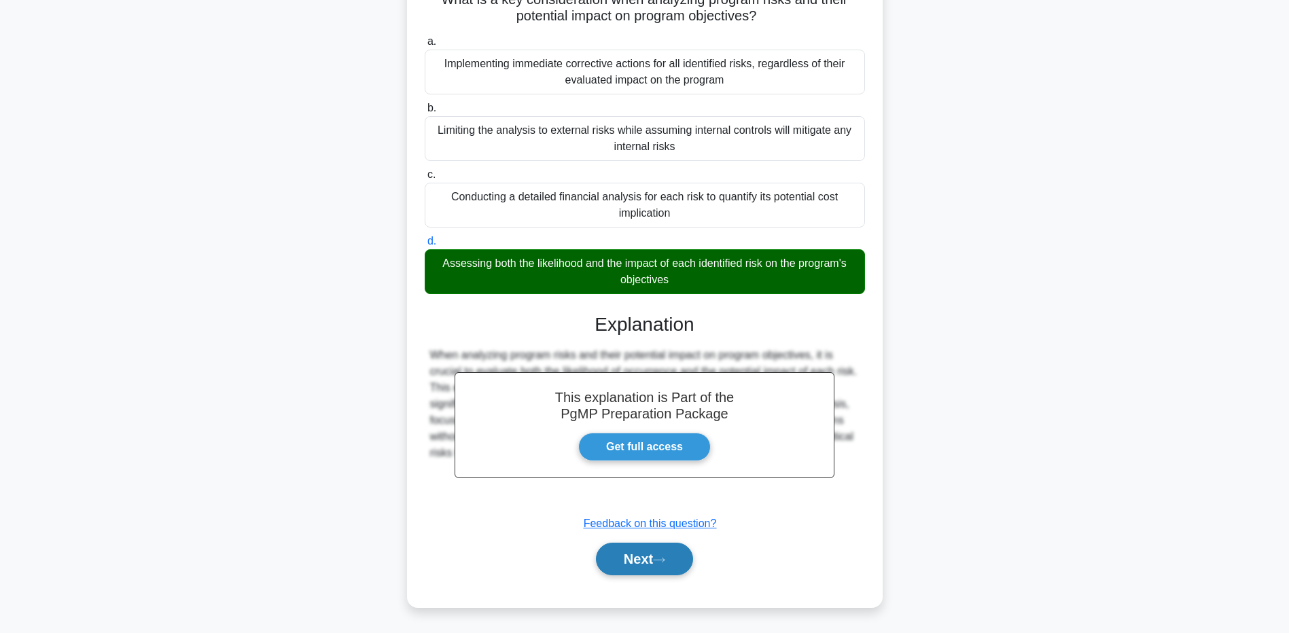
click at [648, 570] on button "Next" at bounding box center [644, 559] width 97 height 33
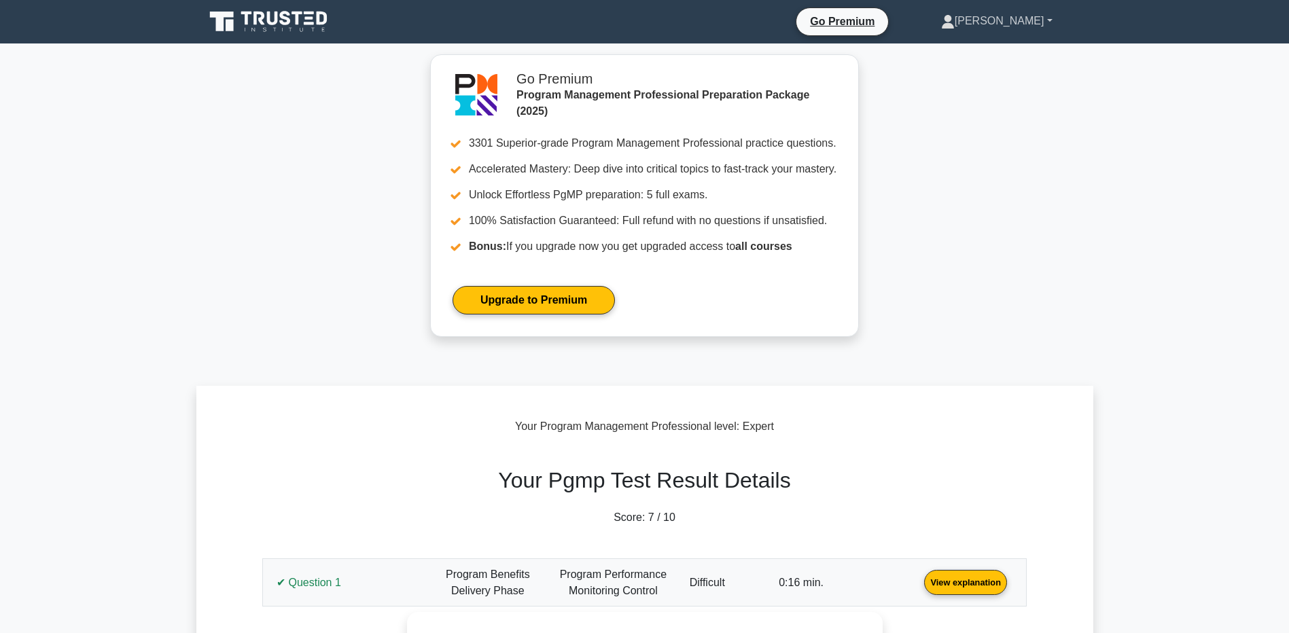
click at [1004, 21] on link "[PERSON_NAME]" at bounding box center [996, 20] width 177 height 27
click at [995, 46] on link "Profile" at bounding box center [962, 53] width 107 height 22
